Goal: Use online tool/utility: Use online tool/utility

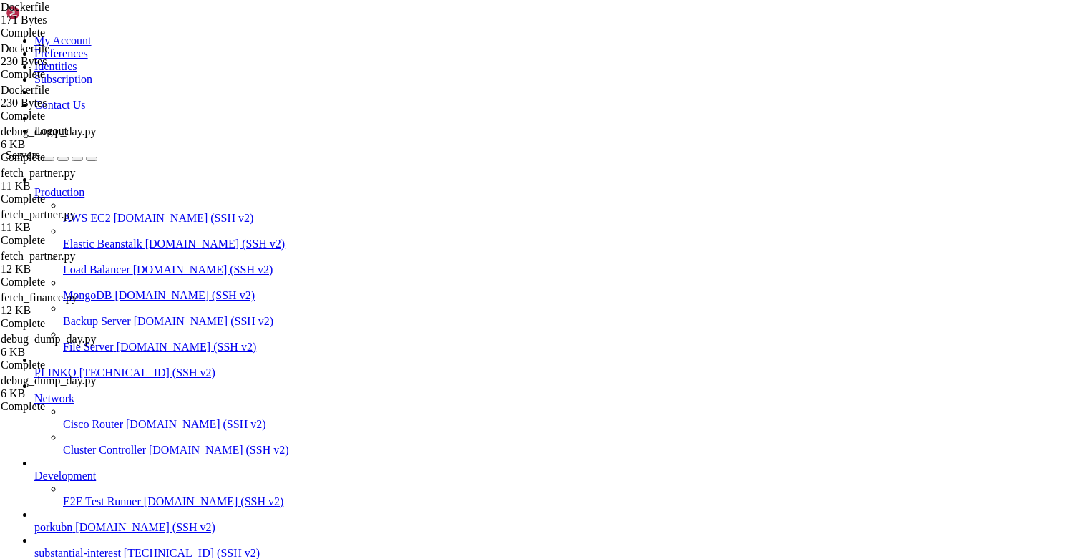
scroll to position [21345, 0]
drag, startPoint x: 127, startPoint y: 1270, endPoint x: 93, endPoint y: 1318, distance: 59.0
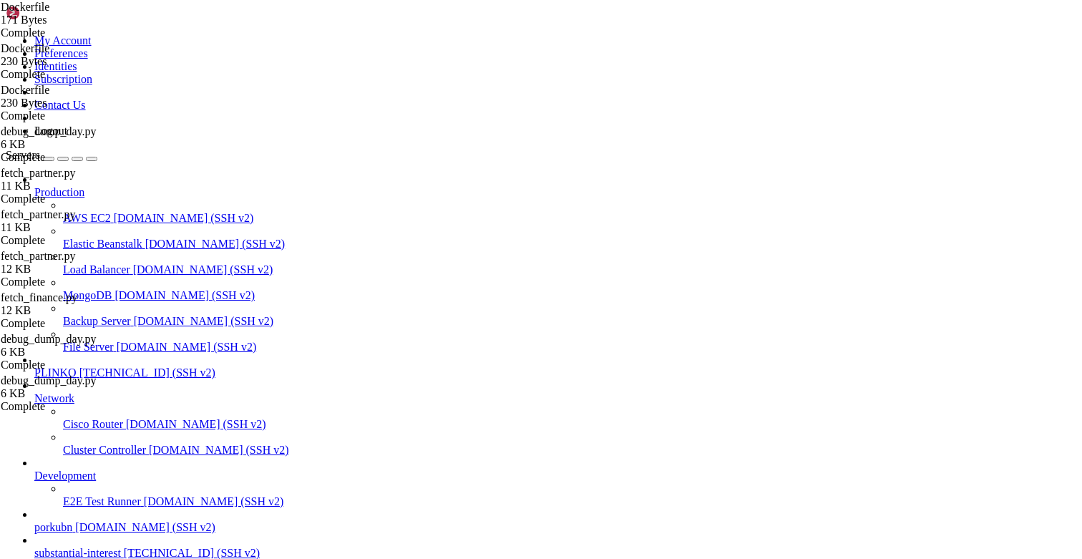
drag, startPoint x: 187, startPoint y: 1302, endPoint x: 13, endPoint y: 1311, distance: 174.2
drag, startPoint x: 152, startPoint y: 1308, endPoint x: 43, endPoint y: 1108, distance: 227.8
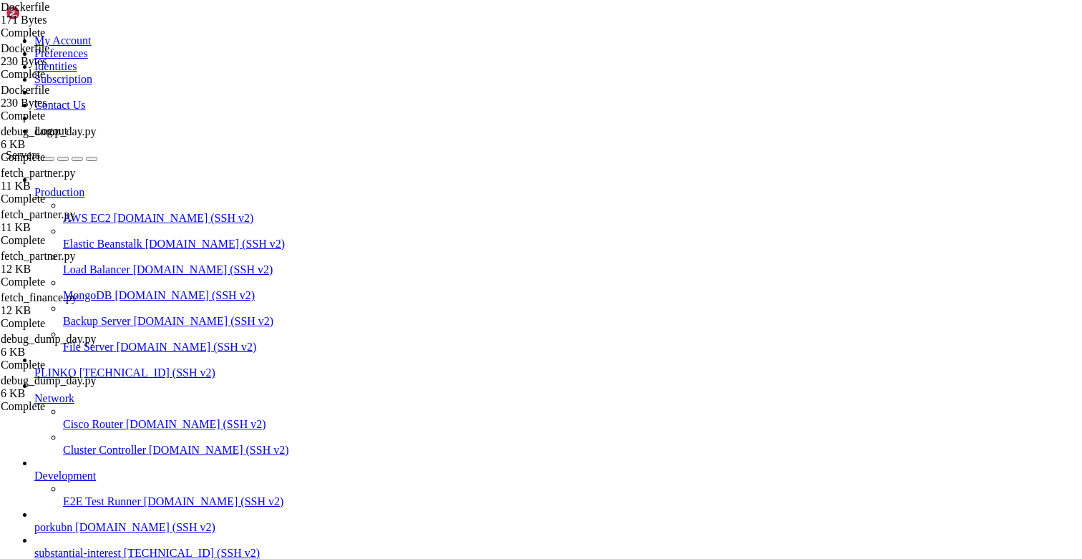
drag, startPoint x: 37, startPoint y: 1180, endPoint x: 13, endPoint y: 1135, distance: 50.3
copy div "root@substantialinterest:/opt/facebook-etl# docker compose exec -e ACE_API_KEY=…"
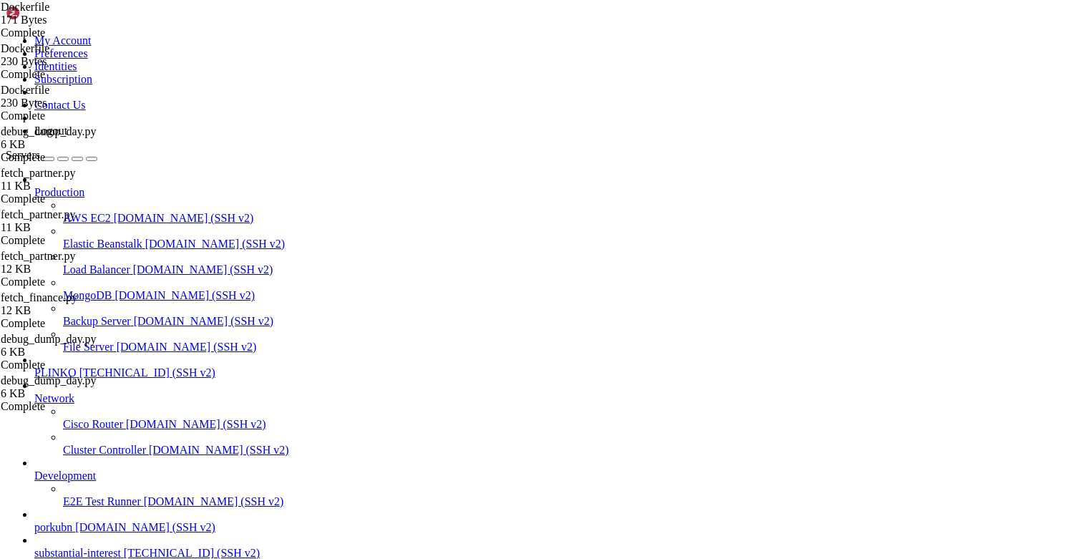
drag, startPoint x: 88, startPoint y: 1132, endPoint x: 13, endPoint y: 1150, distance: 77.1
